Goal: Book appointment/travel/reservation

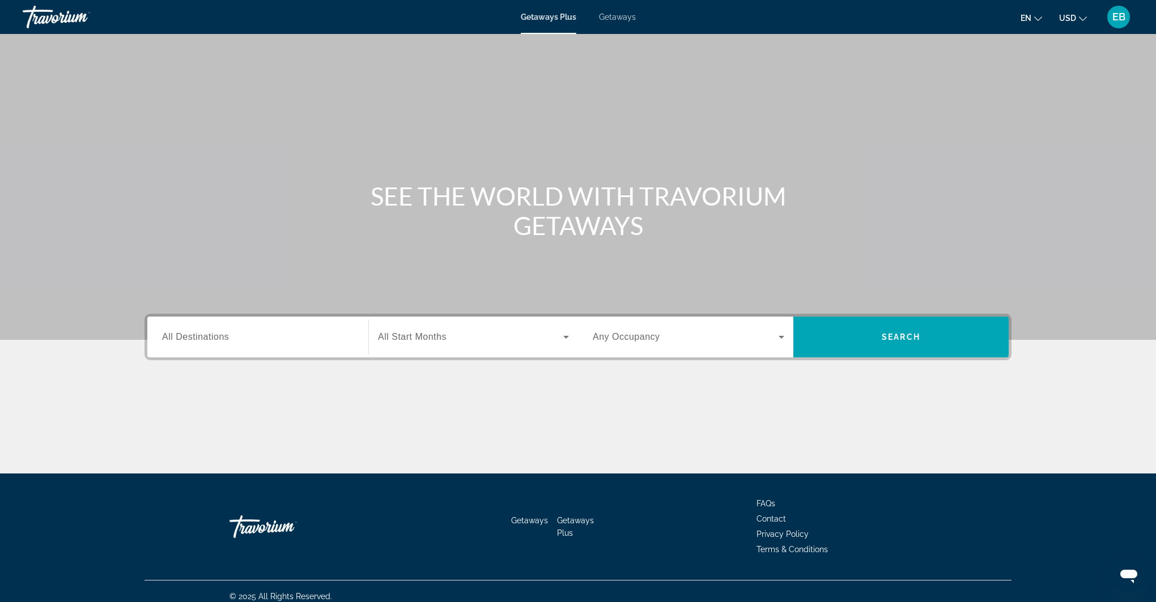
click at [1119, 13] on span "EB" at bounding box center [1118, 16] width 13 height 11
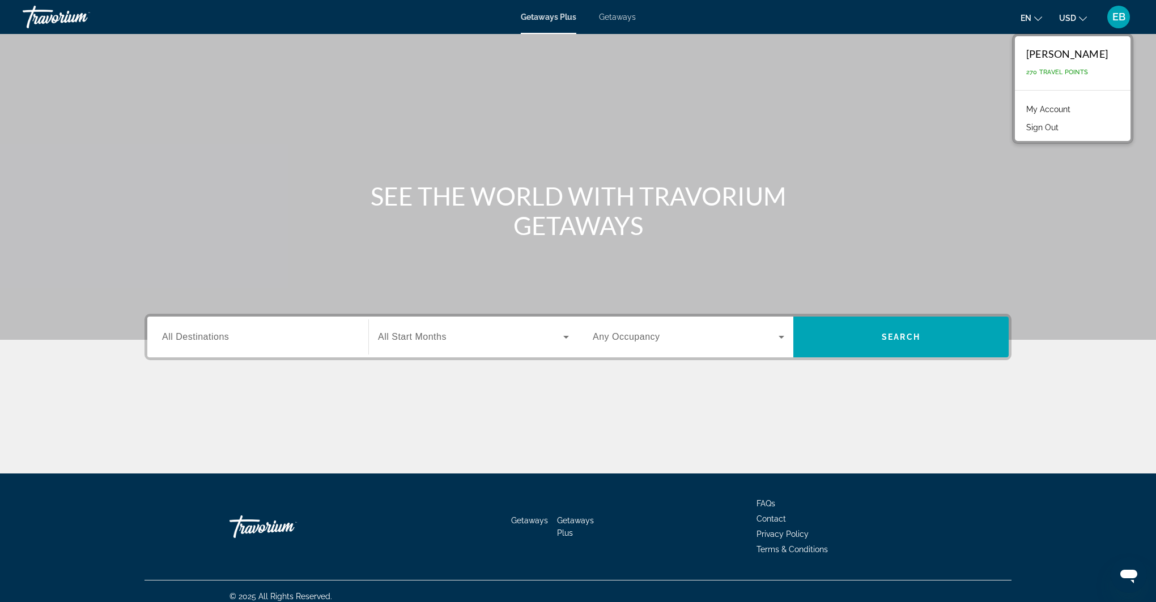
click at [1086, 186] on div "Main content" at bounding box center [578, 170] width 1156 height 340
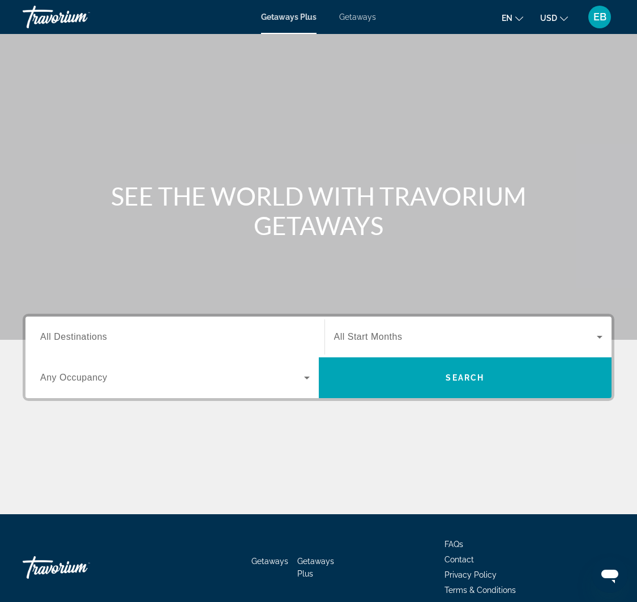
click at [360, 93] on div "Main content" at bounding box center [318, 170] width 637 height 340
click at [403, 101] on div "Main content" at bounding box center [318, 170] width 637 height 340
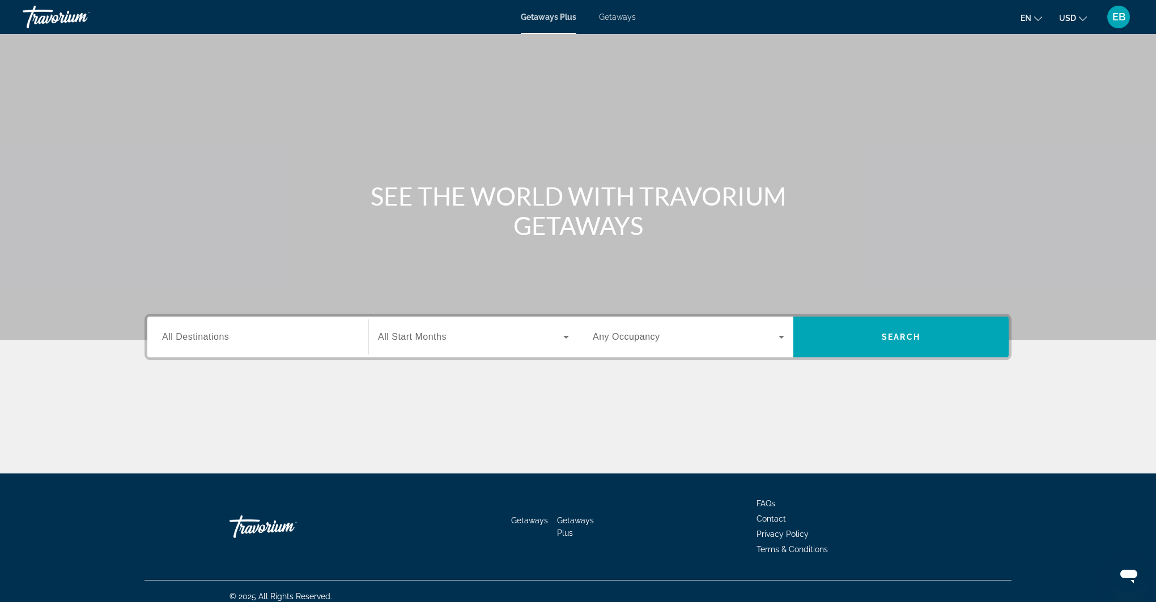
click at [286, 336] on input "Destination All Destinations" at bounding box center [257, 338] width 191 height 14
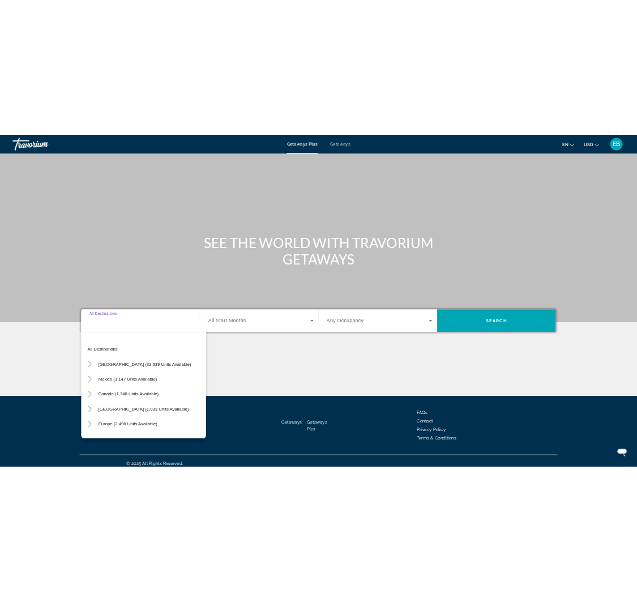
scroll to position [10, 0]
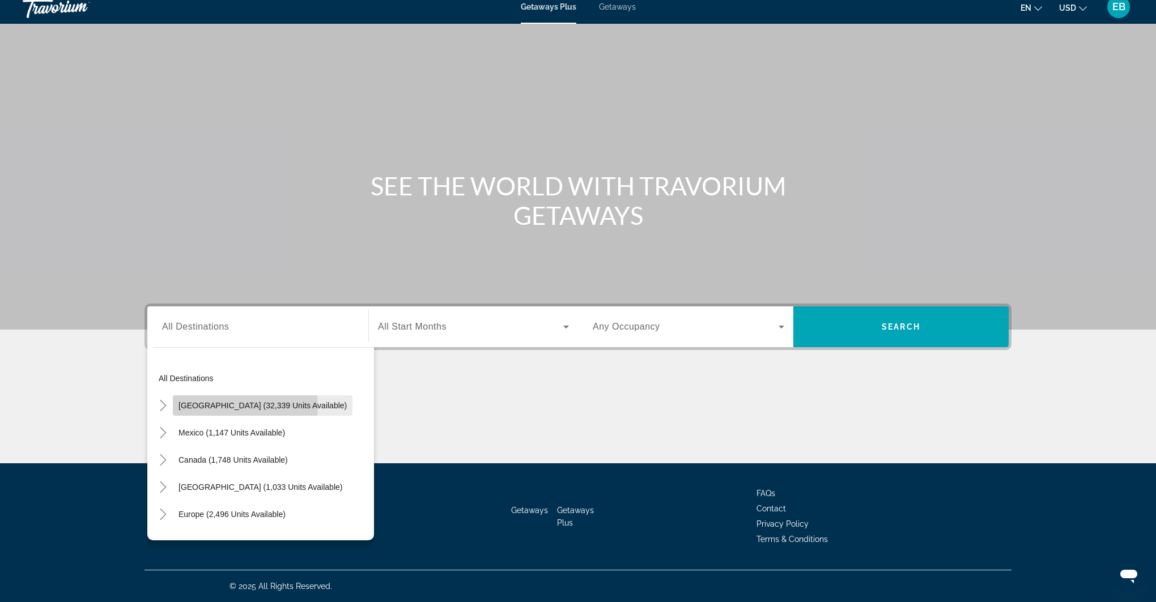
click at [215, 406] on span "[GEOGRAPHIC_DATA] (32,339 units available)" at bounding box center [262, 405] width 168 height 9
type input "**********"
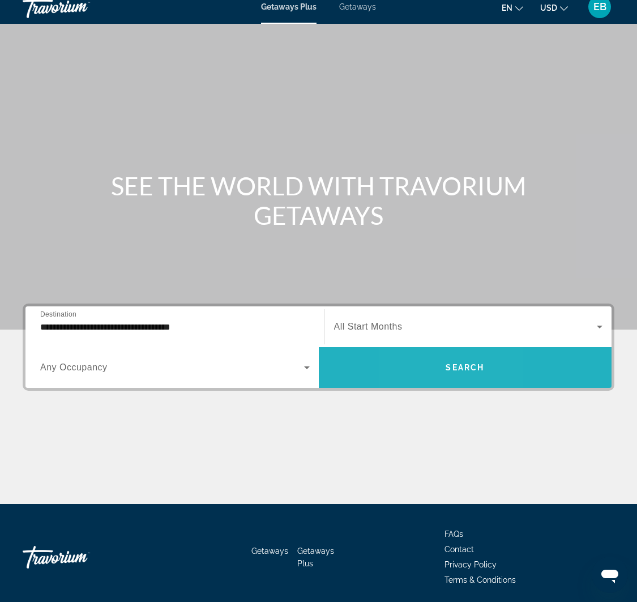
click at [424, 375] on span "Search widget" at bounding box center [465, 367] width 293 height 27
